Goal: Information Seeking & Learning: Learn about a topic

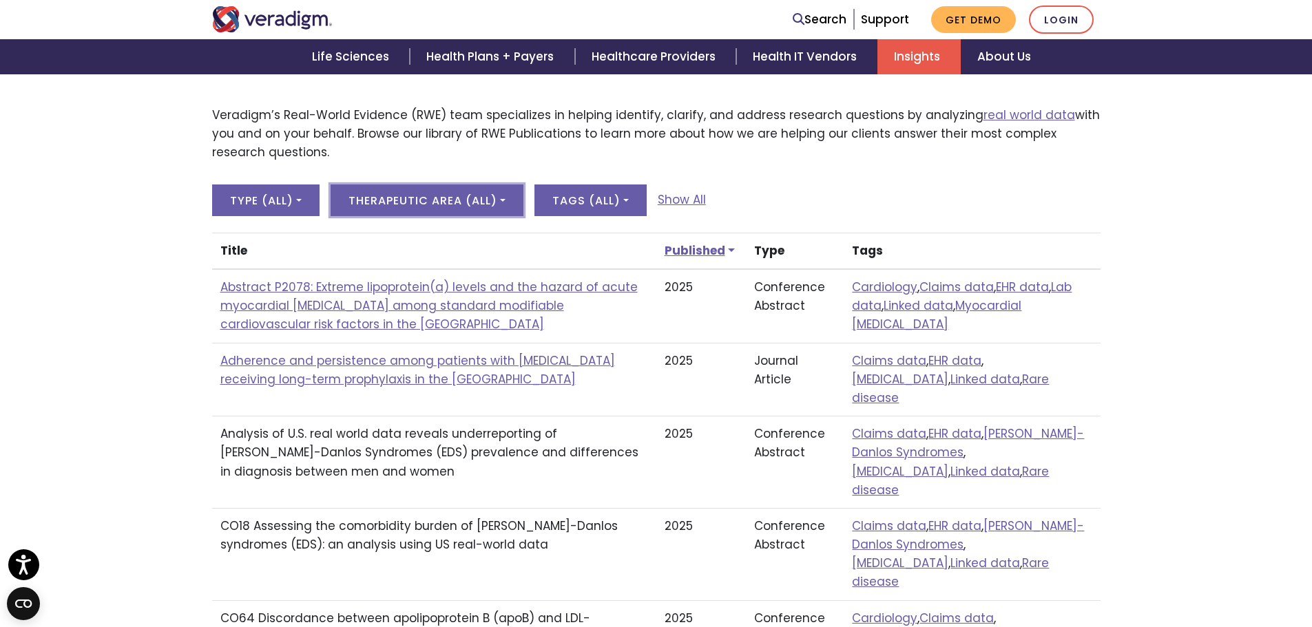
click at [480, 195] on button "Therapeutic Area ( All )" at bounding box center [426, 201] width 193 height 32
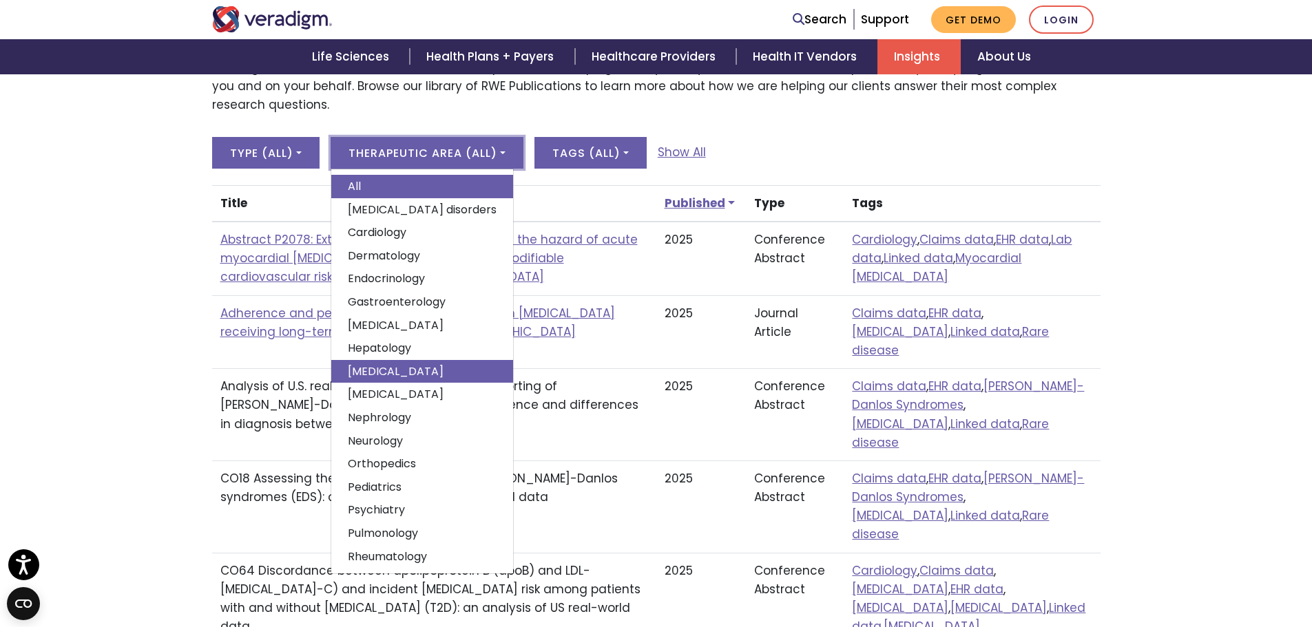
scroll to position [482, 0]
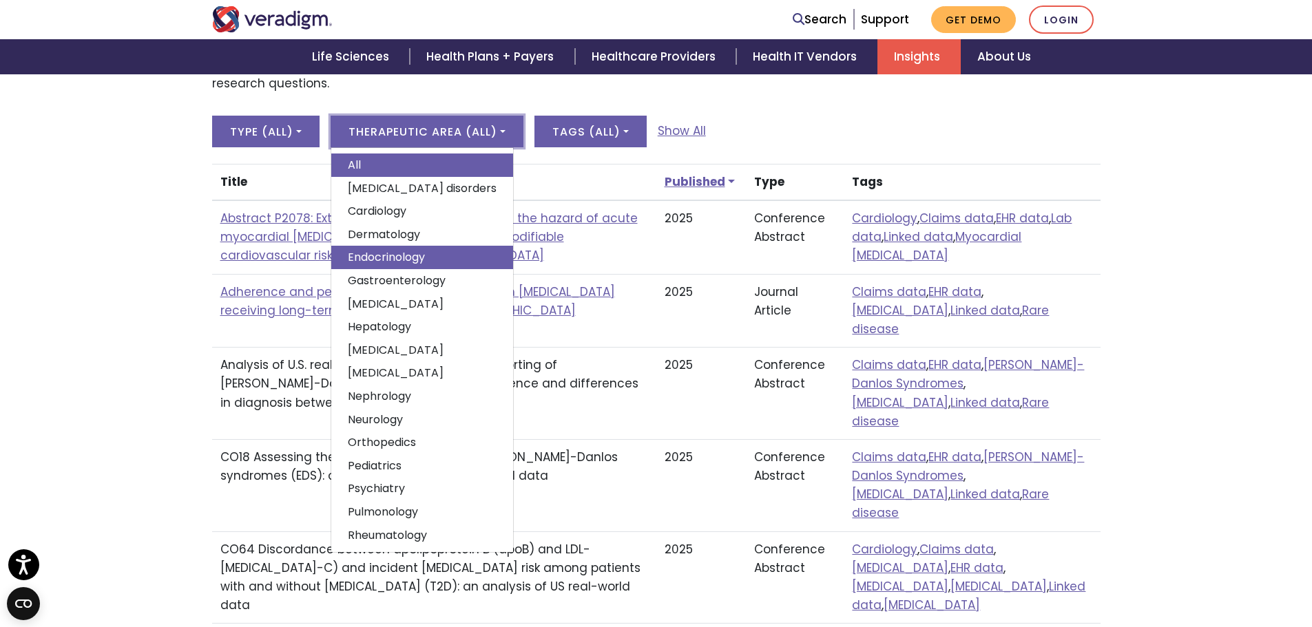
click at [412, 257] on link "Endocrinology" at bounding box center [422, 257] width 182 height 23
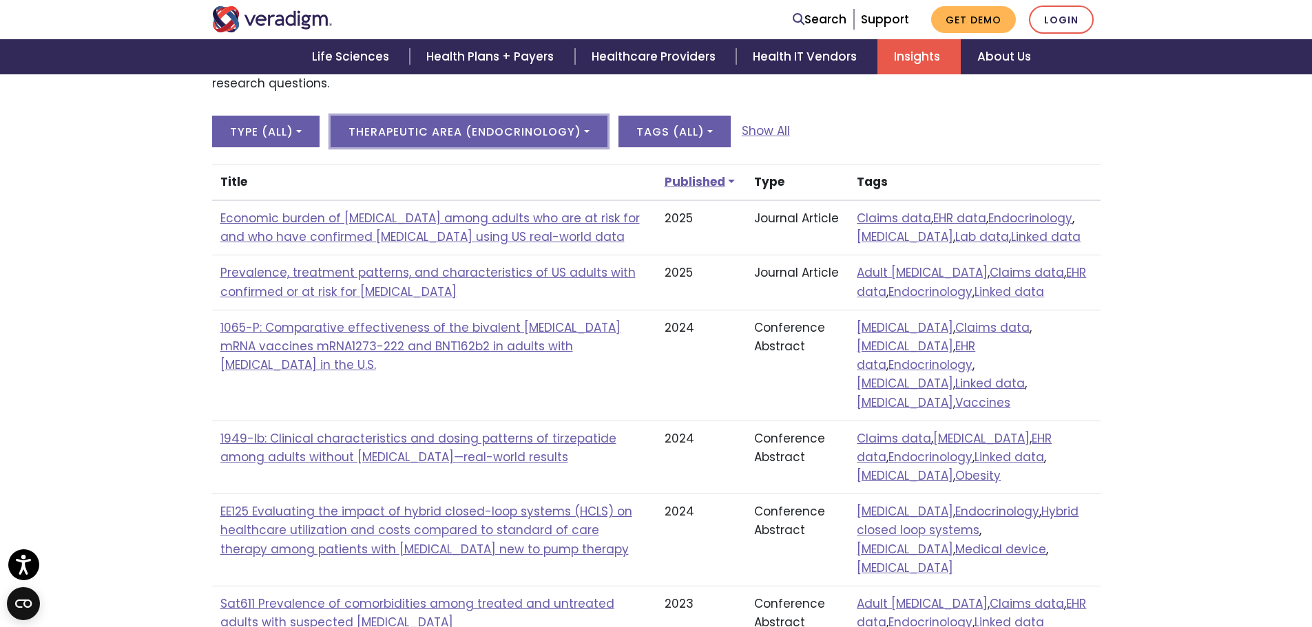
click at [541, 127] on button "Therapeutic area ( Endocrinology )" at bounding box center [468, 132] width 277 height 32
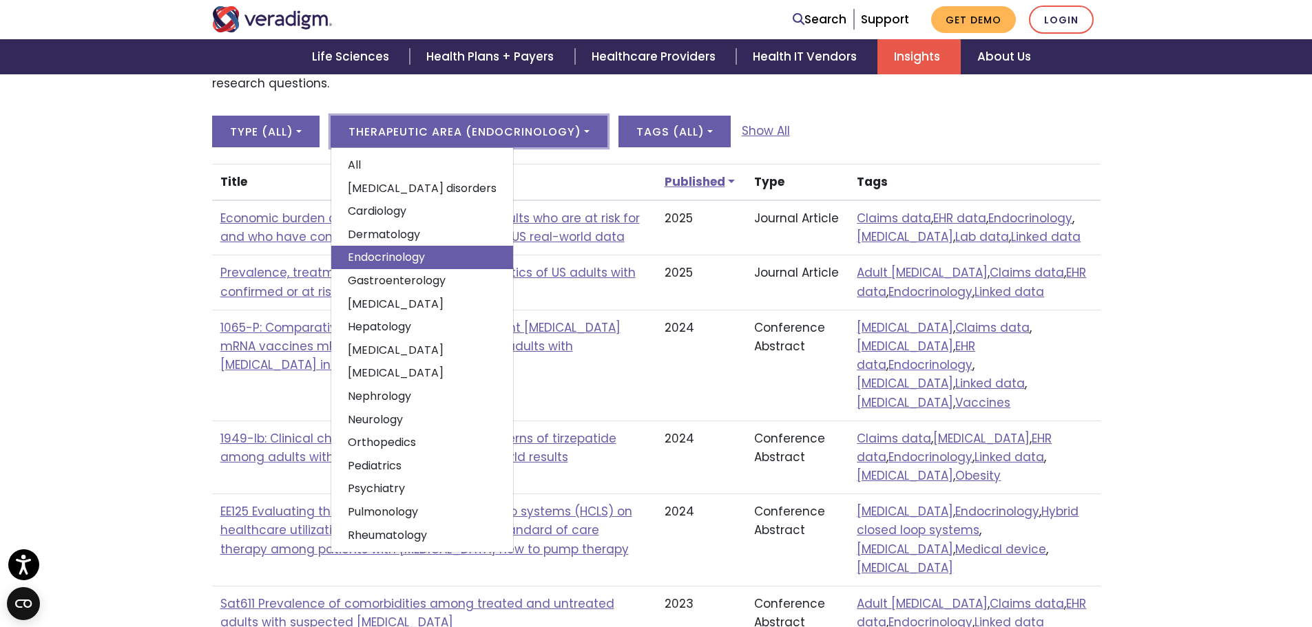
click at [546, 125] on button "Therapeutic area ( Endocrinology )" at bounding box center [468, 132] width 277 height 32
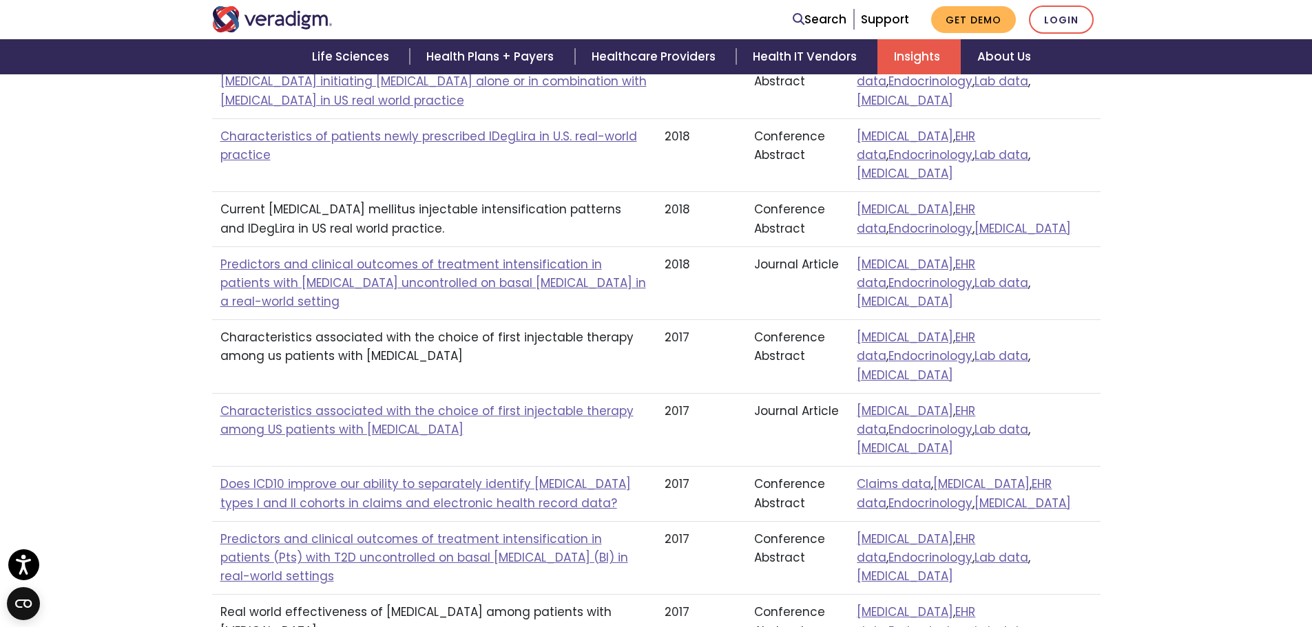
scroll to position [1446, 0]
click at [86, 432] on div "Veradigm’s Real-World Evidence (RWE) team specializes in helping identify, clar…" at bounding box center [656, 7] width 1312 height 1935
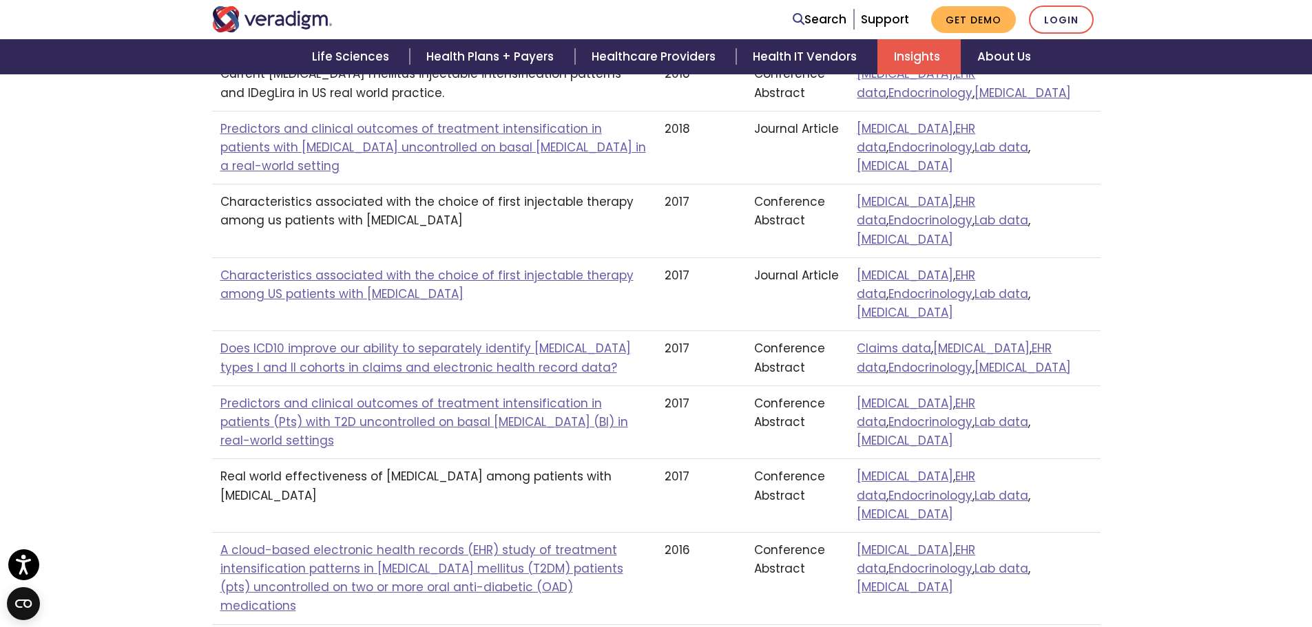
scroll to position [1584, 0]
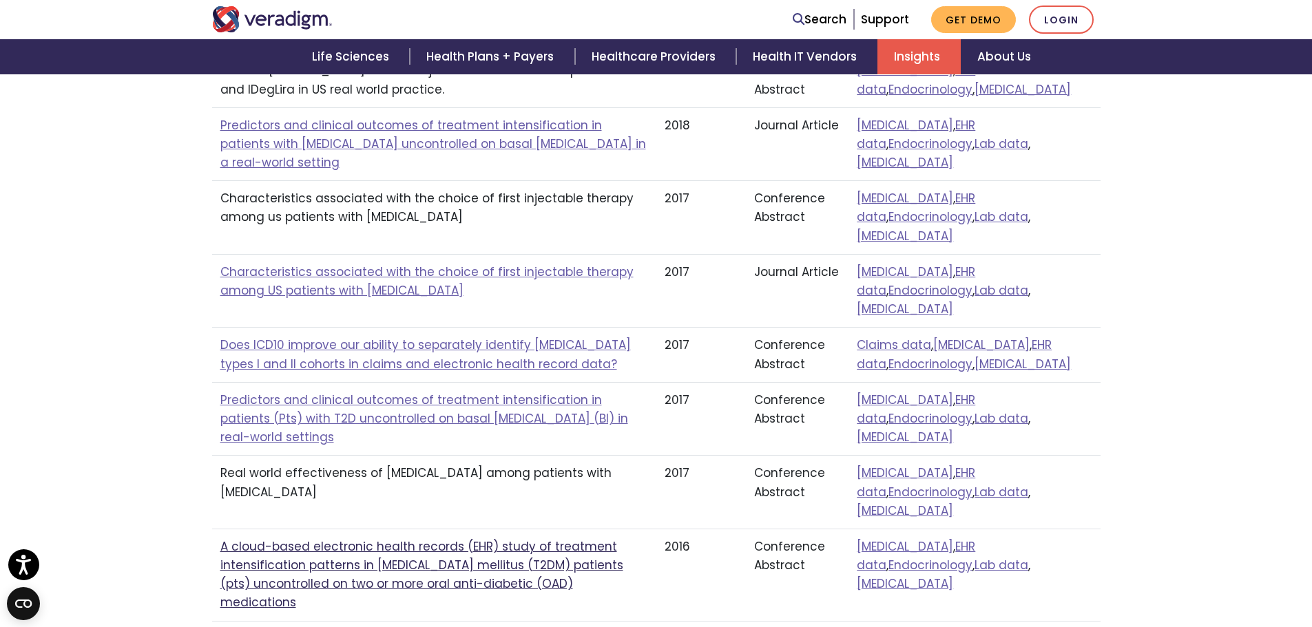
click at [364, 538] on link "A cloud-based electronic health records (EHR) study of treatment intensificatio…" at bounding box center [421, 574] width 403 height 73
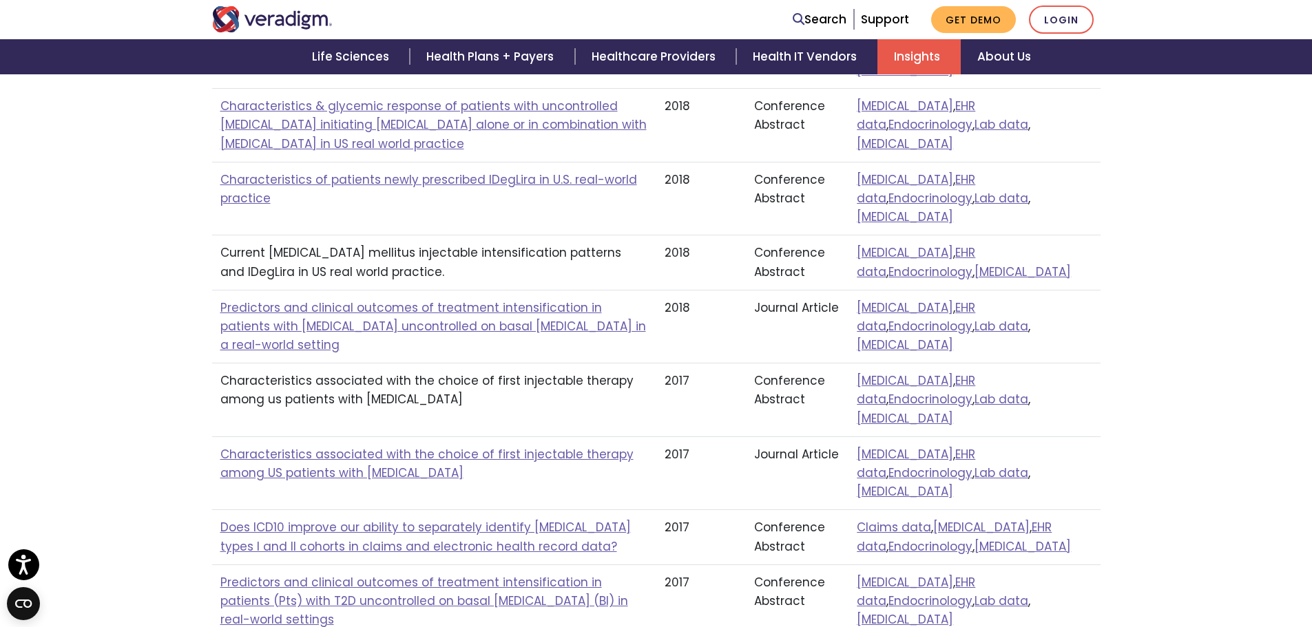
scroll to position [1377, 0]
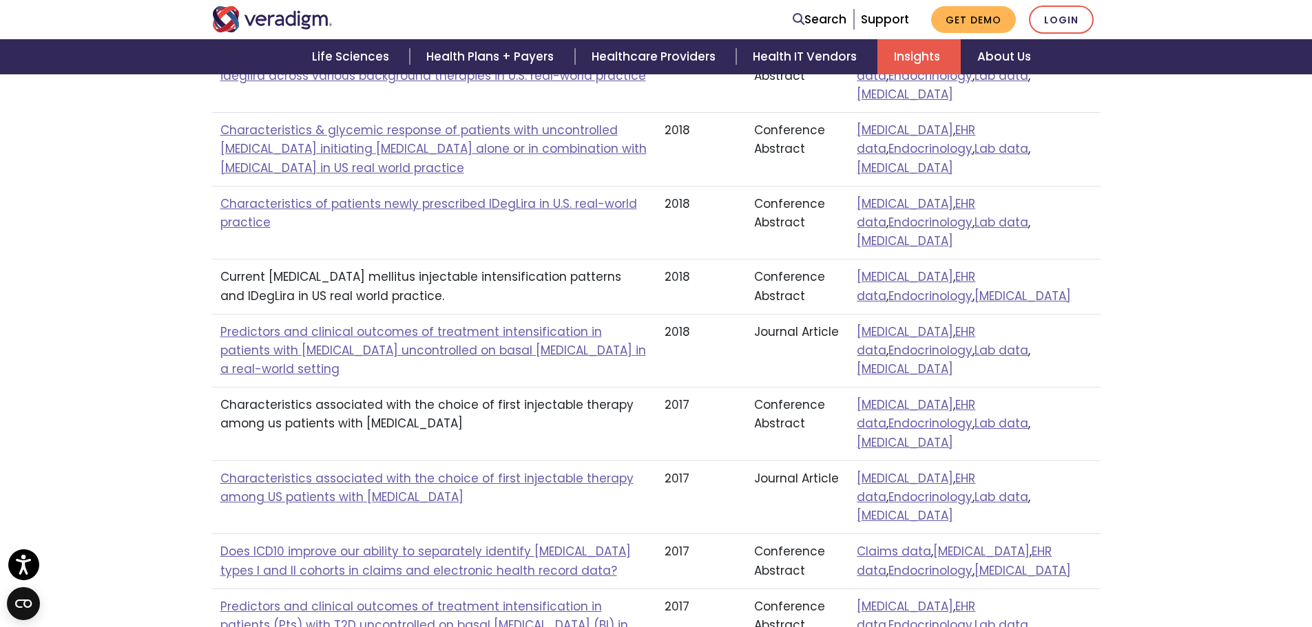
click at [99, 187] on div "Veradigm’s Real-World Evidence (RWE) team specializes in helping identify, clar…" at bounding box center [656, 76] width 1312 height 1935
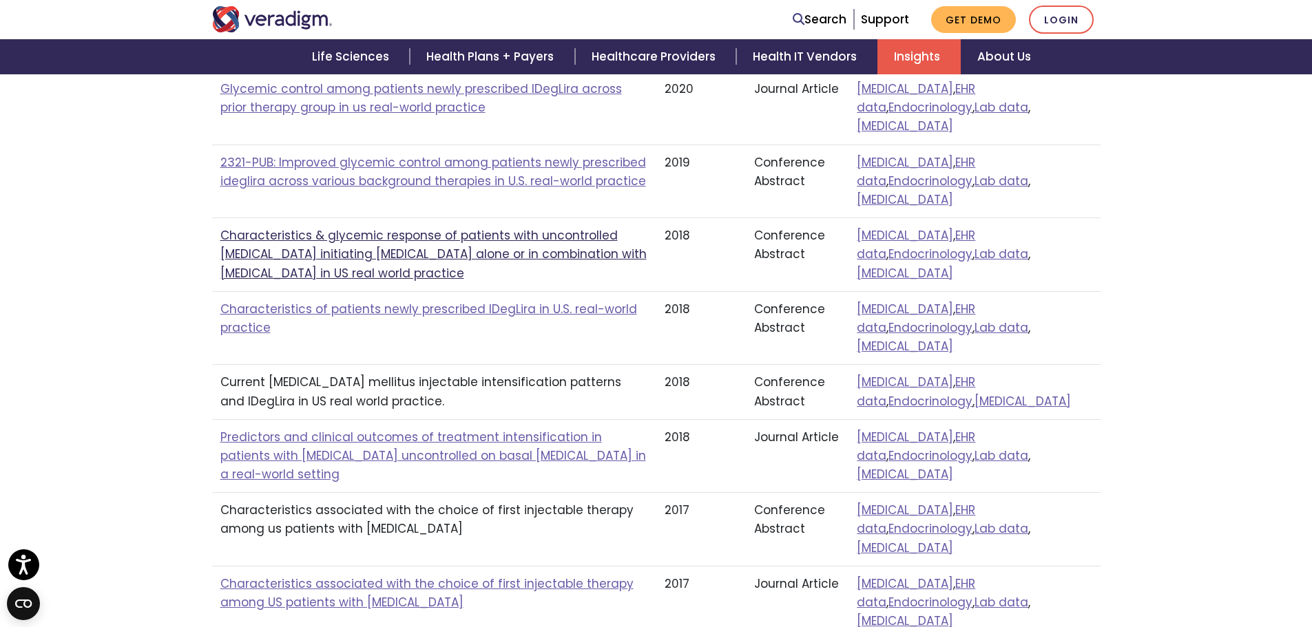
scroll to position [1239, 0]
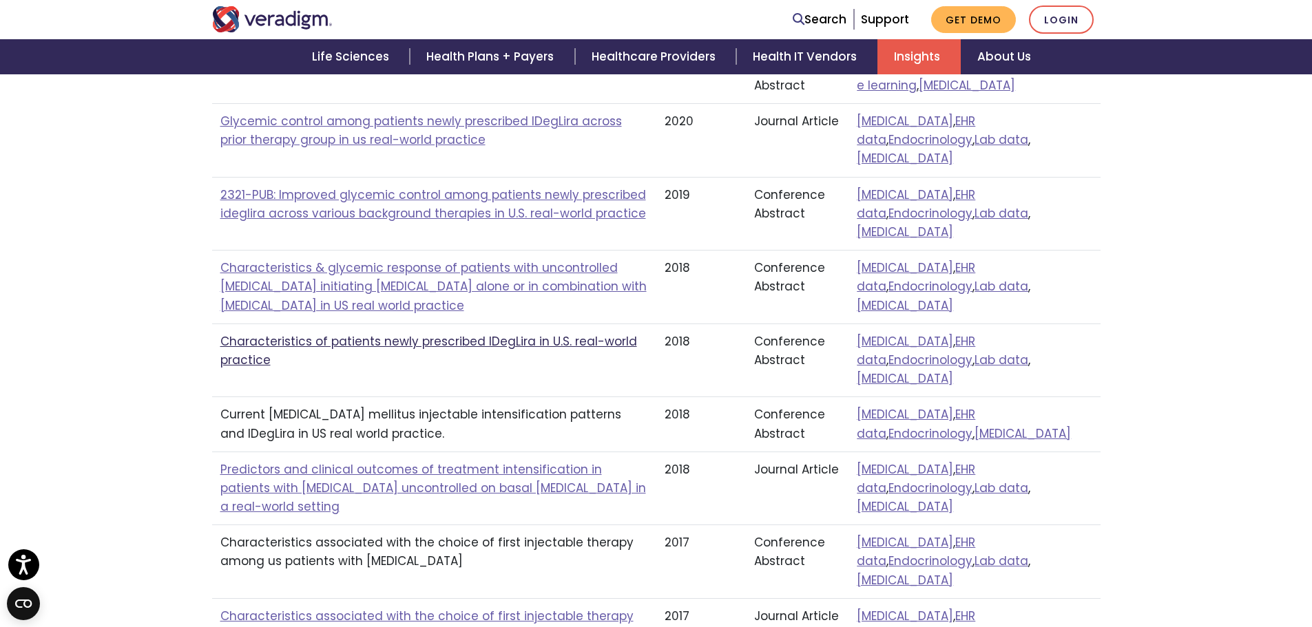
click at [240, 333] on link "Characteristics of patients newly prescribed IDegLira in U.S. real-world practi…" at bounding box center [428, 350] width 417 height 35
